Goal: Information Seeking & Learning: Learn about a topic

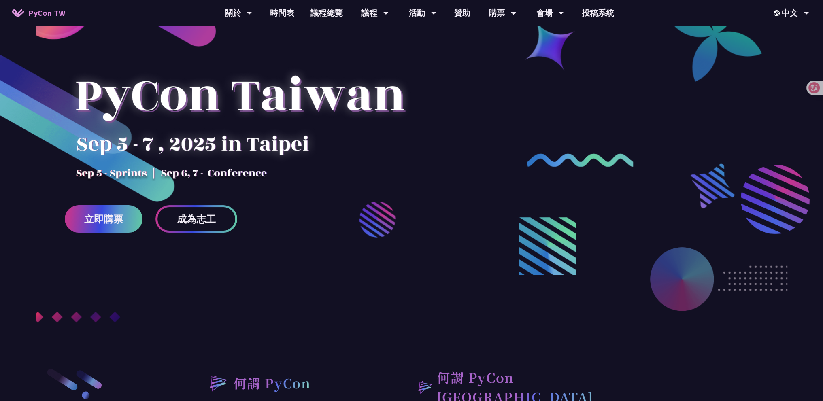
scroll to position [121, 0]
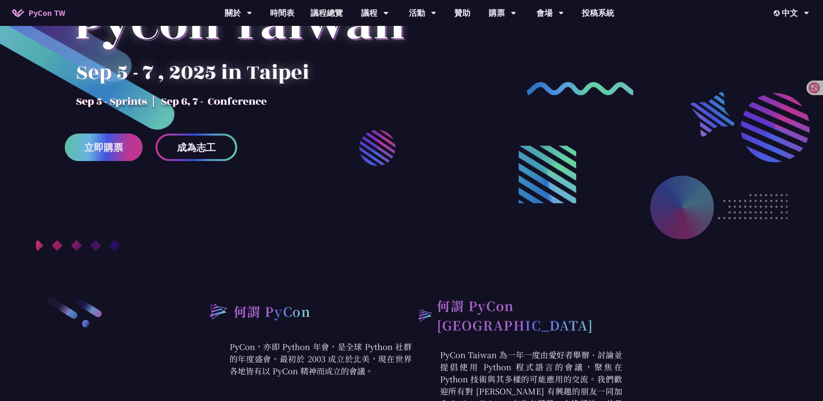
click at [89, 153] on link "立即購票" at bounding box center [104, 148] width 78 height 28
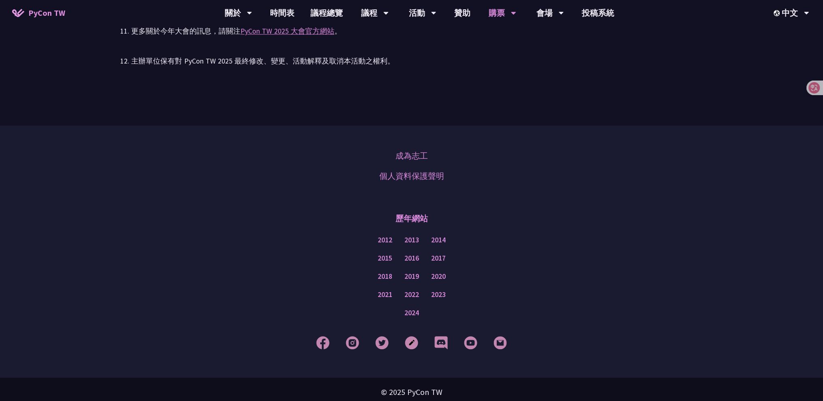
scroll to position [1835, 0]
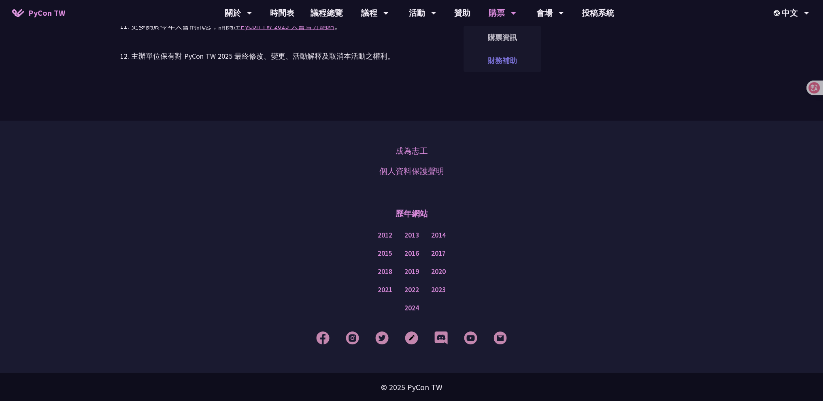
click at [489, 56] on link "財務補助" at bounding box center [502, 60] width 78 height 19
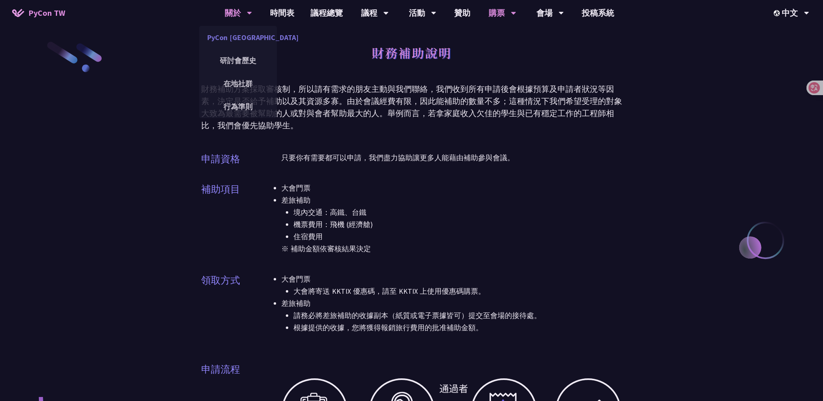
click at [244, 36] on link "PyCon [GEOGRAPHIC_DATA]" at bounding box center [238, 37] width 78 height 19
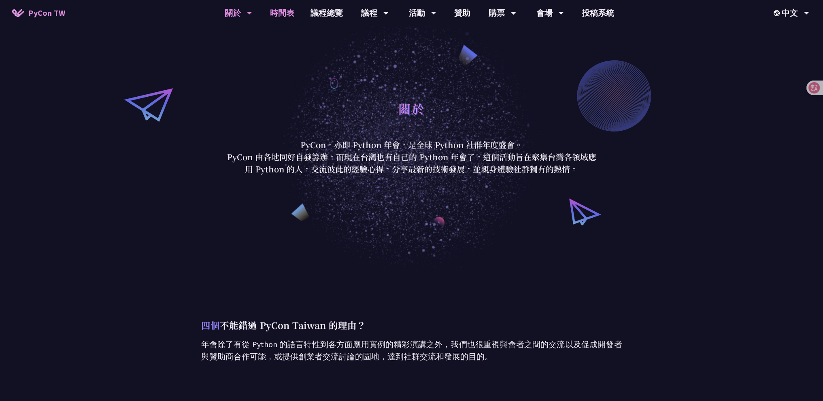
click at [284, 14] on link "時間表" at bounding box center [282, 13] width 40 height 26
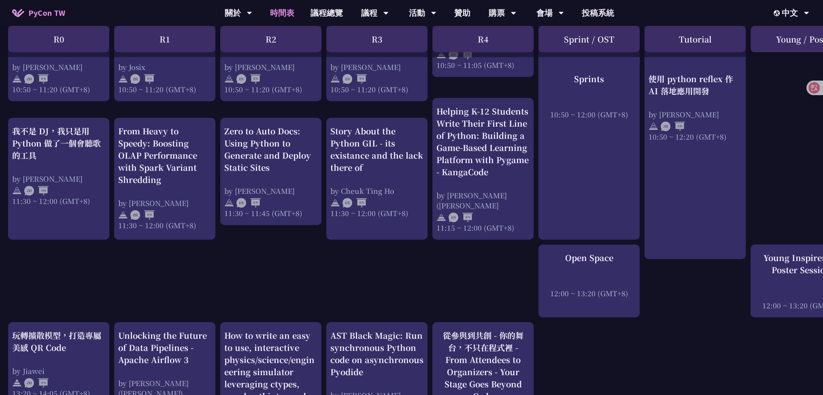
scroll to position [364, 0]
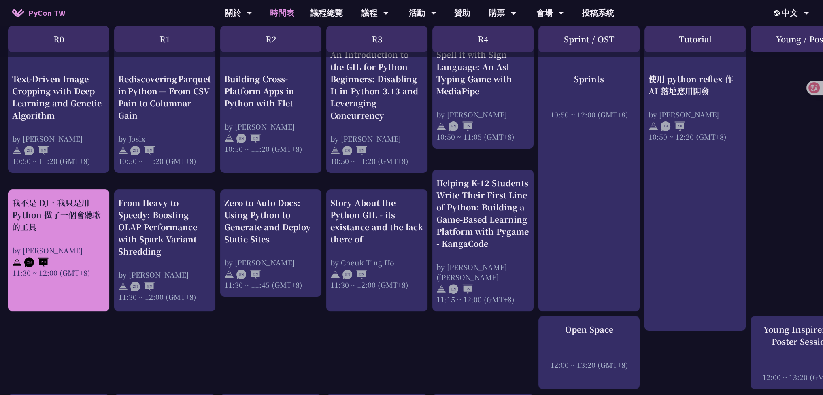
click at [68, 217] on div "我不是 DJ，我只是用 Python 做了一個會聽歌的工具" at bounding box center [58, 215] width 93 height 36
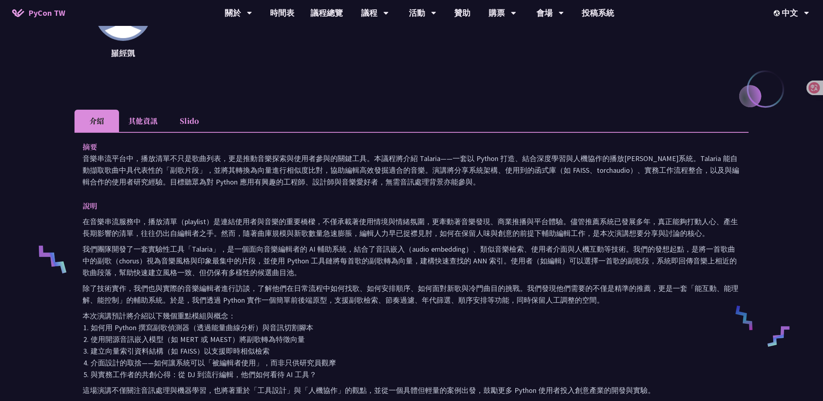
scroll to position [162, 0]
